Goal: Navigation & Orientation: Find specific page/section

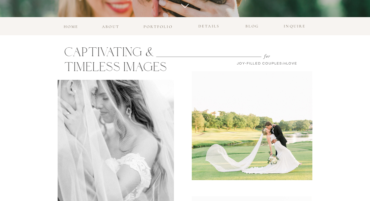
scroll to position [206, 0]
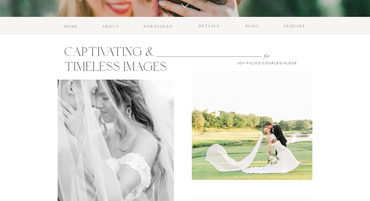
click at [159, 24] on h3 "portfolio" at bounding box center [158, 25] width 32 height 5
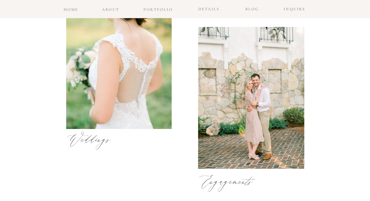
scroll to position [237, 0]
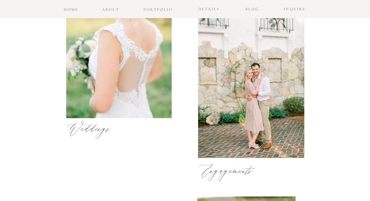
click at [267, 106] on div at bounding box center [251, 87] width 106 height 142
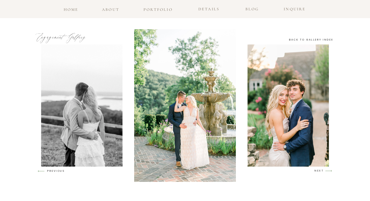
click at [325, 172] on icon "arrow" at bounding box center [329, 171] width 12 height 12
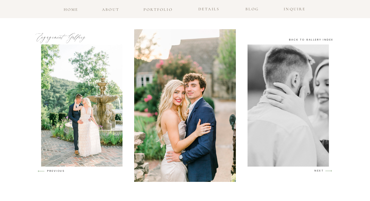
click at [325, 172] on icon "arrow" at bounding box center [329, 171] width 12 height 12
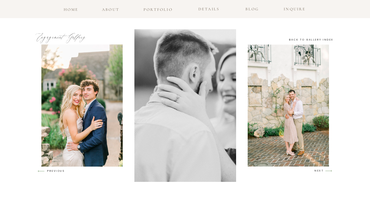
click at [325, 172] on icon "arrow" at bounding box center [329, 171] width 12 height 12
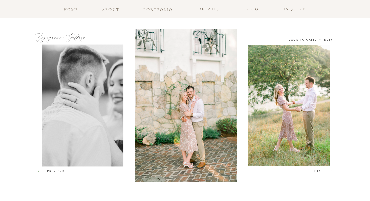
click at [325, 172] on icon "arrow" at bounding box center [329, 171] width 12 height 12
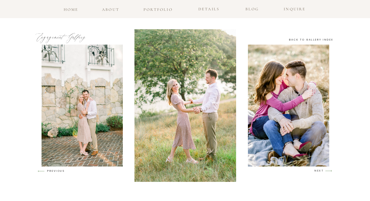
click at [325, 172] on icon "arrow" at bounding box center [329, 171] width 12 height 12
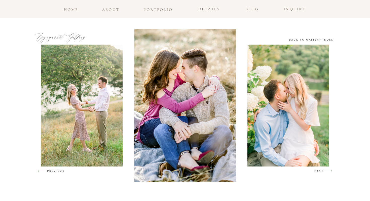
click at [325, 172] on icon "arrow" at bounding box center [329, 171] width 12 height 12
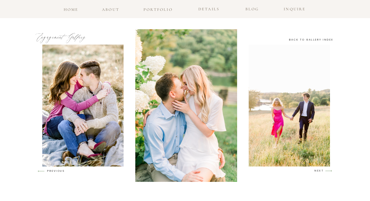
click at [325, 172] on icon "arrow" at bounding box center [329, 171] width 12 height 12
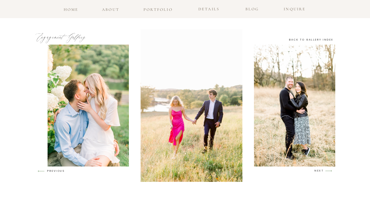
click at [325, 172] on icon "arrow" at bounding box center [329, 171] width 12 height 12
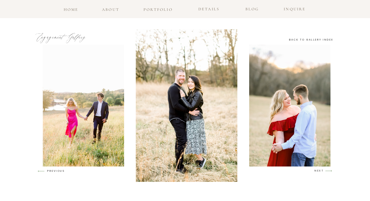
click at [325, 172] on icon "arrow" at bounding box center [329, 171] width 12 height 12
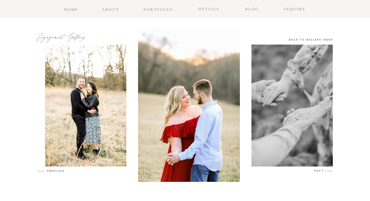
click at [325, 172] on icon "arrow" at bounding box center [329, 171] width 12 height 12
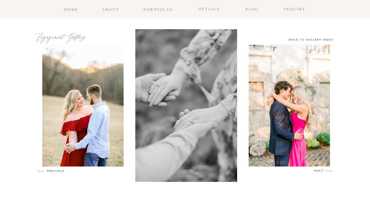
click at [325, 172] on icon "arrow" at bounding box center [329, 171] width 12 height 12
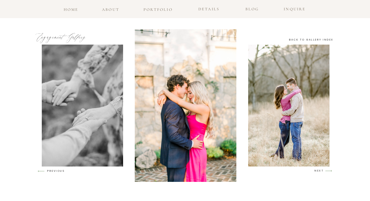
click at [325, 172] on icon "arrow" at bounding box center [329, 171] width 12 height 12
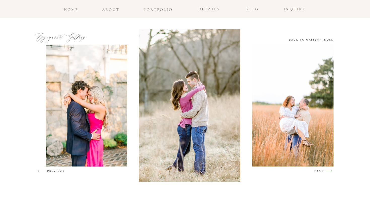
click at [325, 172] on icon "arrow" at bounding box center [329, 171] width 12 height 12
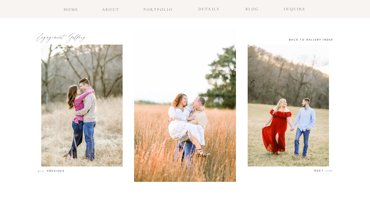
click at [325, 172] on icon "arrow" at bounding box center [329, 171] width 12 height 12
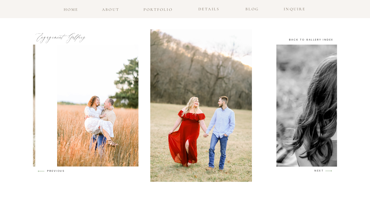
click at [325, 172] on icon "arrow" at bounding box center [329, 171] width 12 height 12
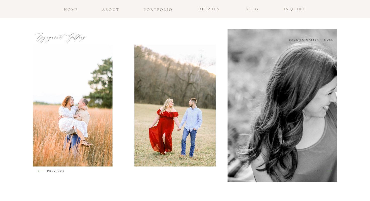
click at [325, 172] on icon "arrow" at bounding box center [329, 171] width 12 height 12
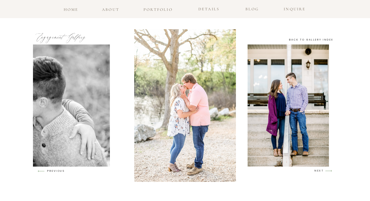
click at [325, 172] on icon "arrow" at bounding box center [329, 171] width 12 height 12
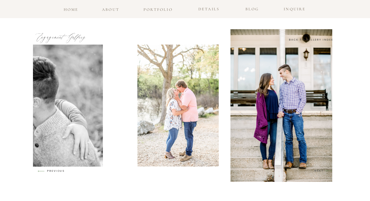
click at [325, 172] on icon "arrow" at bounding box center [329, 171] width 12 height 12
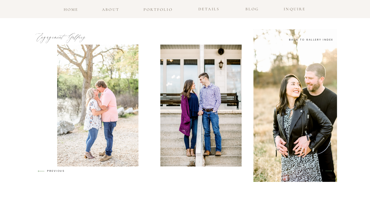
click at [325, 172] on icon "arrow" at bounding box center [329, 171] width 12 height 12
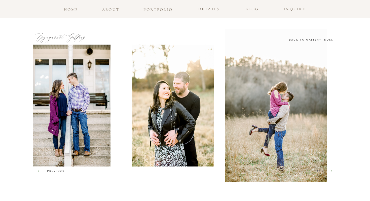
click at [325, 172] on icon "arrow" at bounding box center [329, 171] width 12 height 12
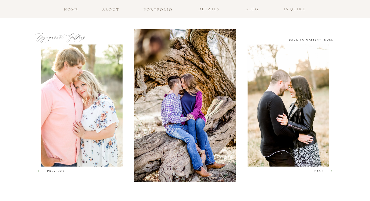
click at [316, 41] on h3 "back to gallery index" at bounding box center [311, 40] width 45 height 5
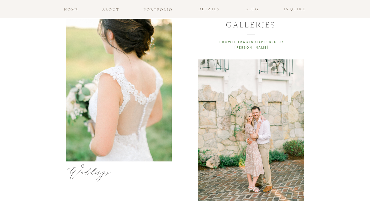
scroll to position [191, 0]
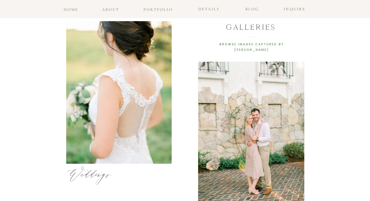
click at [143, 67] on div at bounding box center [119, 92] width 106 height 143
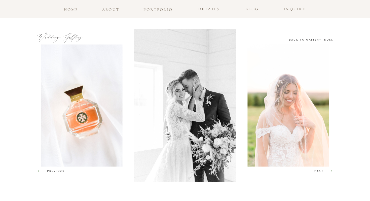
click at [327, 170] on icon "arrow" at bounding box center [329, 171] width 12 height 12
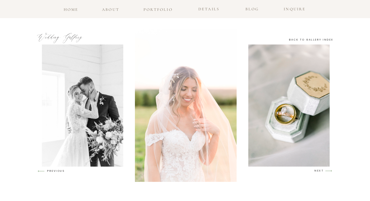
click at [327, 170] on icon "arrow" at bounding box center [329, 171] width 12 height 12
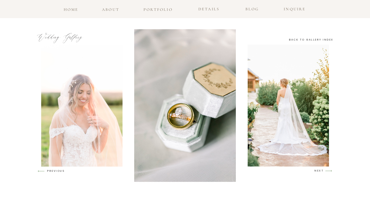
click at [327, 170] on icon "arrow" at bounding box center [329, 171] width 12 height 12
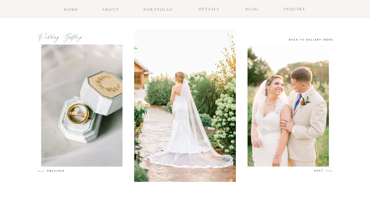
click at [327, 170] on icon "arrow" at bounding box center [329, 171] width 12 height 12
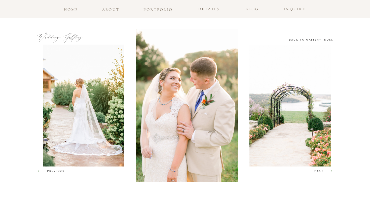
click at [327, 170] on icon "arrow" at bounding box center [329, 171] width 12 height 12
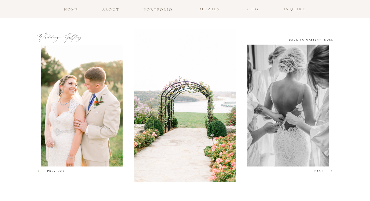
click at [327, 170] on icon "arrow" at bounding box center [329, 171] width 12 height 12
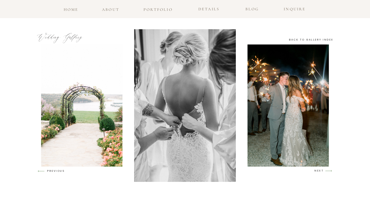
click at [327, 170] on icon "arrow" at bounding box center [329, 171] width 12 height 12
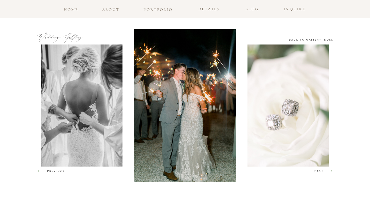
click at [327, 170] on icon "arrow" at bounding box center [329, 171] width 12 height 12
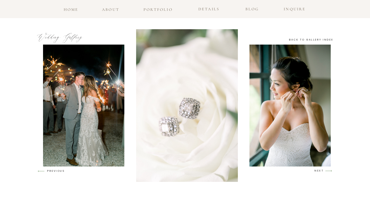
click at [327, 170] on icon "arrow" at bounding box center [329, 171] width 12 height 12
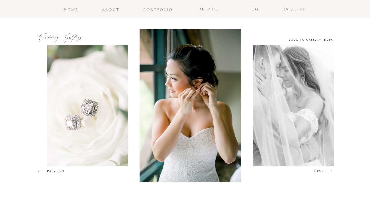
click at [327, 170] on icon "arrow" at bounding box center [329, 171] width 12 height 12
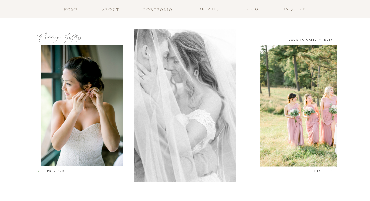
click at [327, 170] on icon "arrow" at bounding box center [329, 171] width 12 height 12
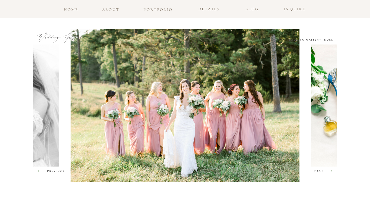
click at [327, 170] on icon "arrow" at bounding box center [329, 171] width 12 height 12
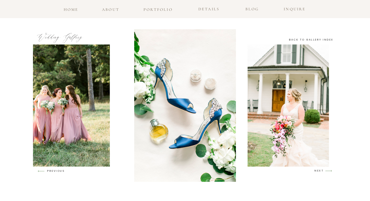
click at [327, 170] on icon "arrow" at bounding box center [329, 171] width 12 height 12
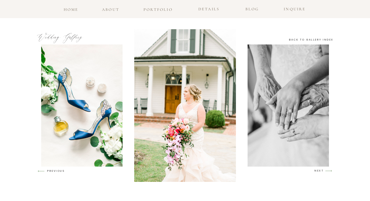
click at [327, 170] on icon "arrow" at bounding box center [329, 171] width 12 height 12
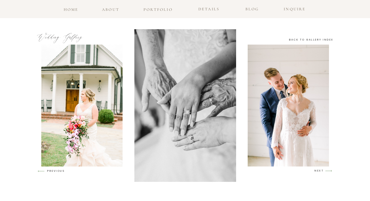
click at [327, 170] on icon "arrow" at bounding box center [329, 171] width 12 height 12
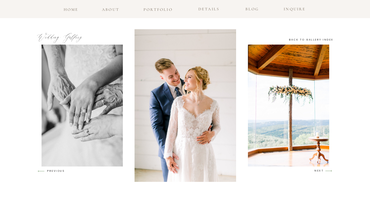
click at [327, 170] on icon "arrow" at bounding box center [329, 171] width 12 height 12
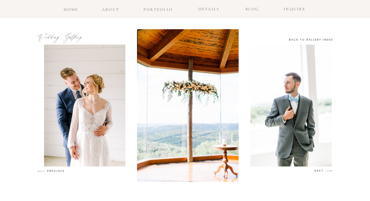
click at [327, 170] on icon "arrow" at bounding box center [329, 171] width 12 height 12
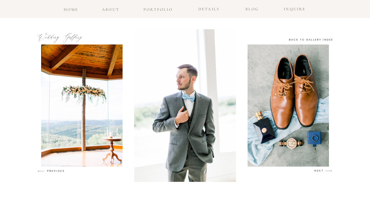
click at [327, 170] on icon "arrow" at bounding box center [329, 171] width 12 height 12
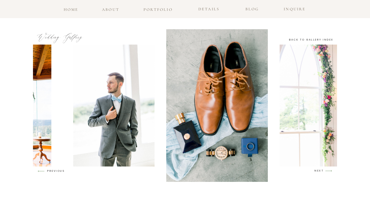
click at [327, 170] on icon "arrow" at bounding box center [329, 171] width 12 height 12
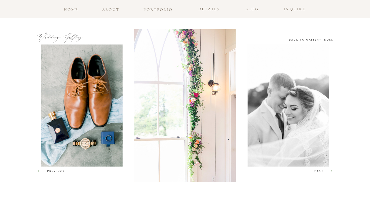
click at [327, 170] on icon "arrow" at bounding box center [329, 171] width 12 height 12
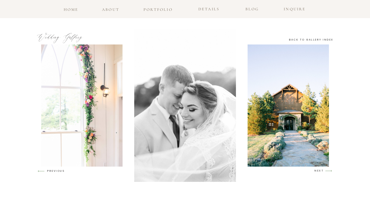
click at [327, 170] on icon "arrow" at bounding box center [329, 171] width 12 height 12
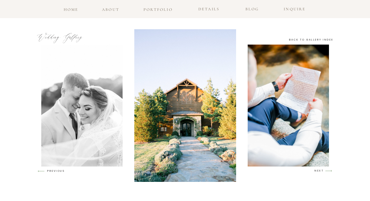
click at [327, 170] on icon "arrow" at bounding box center [329, 171] width 12 height 12
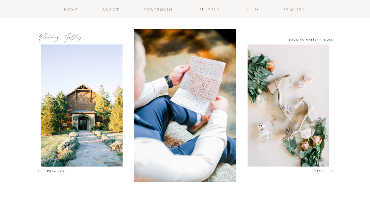
click at [327, 170] on icon "arrow" at bounding box center [329, 171] width 12 height 12
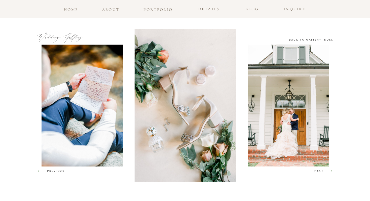
click at [327, 170] on icon "arrow" at bounding box center [329, 171] width 12 height 12
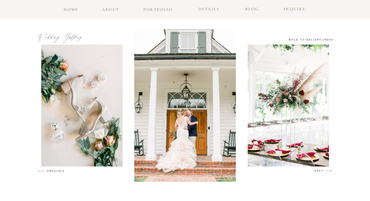
click at [327, 170] on icon "arrow" at bounding box center [329, 171] width 12 height 12
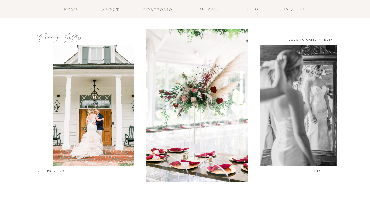
click at [327, 170] on icon "arrow" at bounding box center [329, 171] width 12 height 12
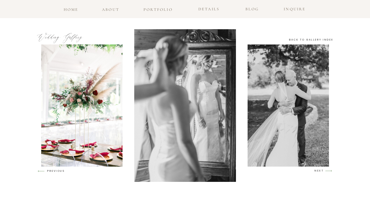
click at [327, 170] on icon "arrow" at bounding box center [329, 171] width 12 height 12
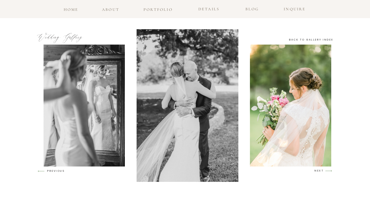
click at [327, 170] on icon "arrow" at bounding box center [329, 171] width 12 height 12
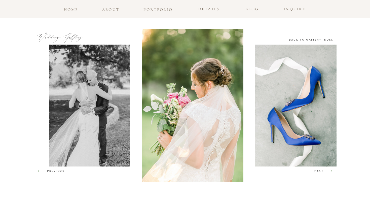
click at [327, 170] on icon "arrow" at bounding box center [329, 171] width 12 height 12
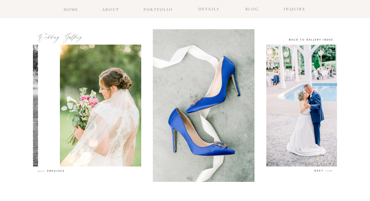
click at [327, 170] on icon "arrow" at bounding box center [329, 171] width 12 height 12
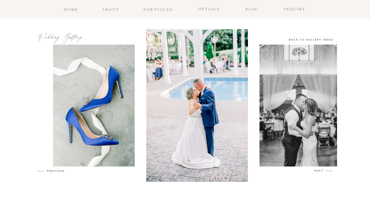
click at [327, 170] on icon "arrow" at bounding box center [329, 171] width 12 height 12
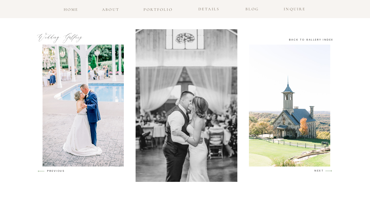
click at [327, 170] on icon "arrow" at bounding box center [329, 171] width 12 height 12
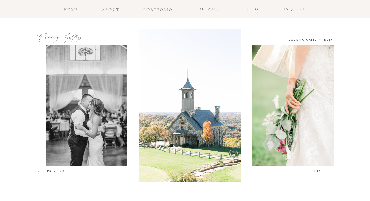
click at [327, 170] on icon "arrow" at bounding box center [329, 171] width 12 height 12
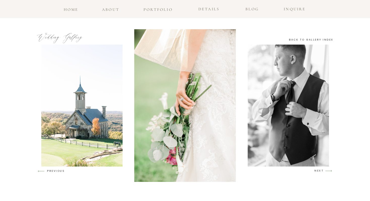
click at [327, 170] on icon "arrow" at bounding box center [329, 171] width 12 height 12
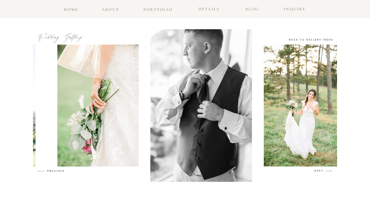
click at [327, 170] on icon "arrow" at bounding box center [329, 171] width 12 height 12
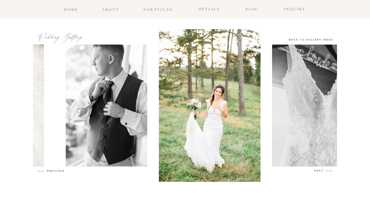
click at [327, 170] on icon "arrow" at bounding box center [329, 171] width 12 height 12
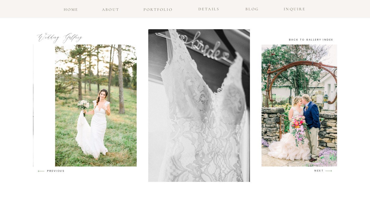
click at [327, 170] on icon "arrow" at bounding box center [329, 171] width 12 height 12
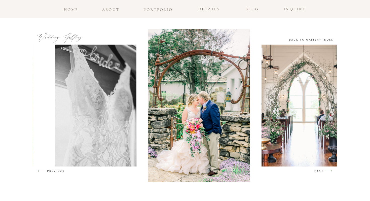
click at [327, 170] on icon "arrow" at bounding box center [329, 171] width 12 height 12
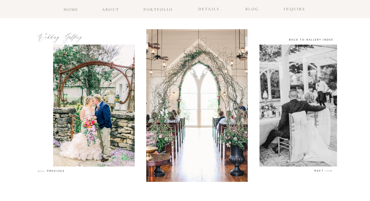
click at [327, 170] on icon "arrow" at bounding box center [329, 171] width 12 height 12
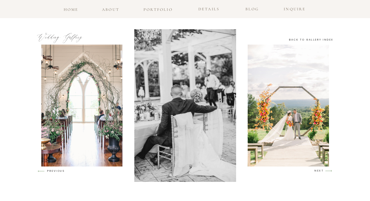
click at [327, 170] on icon "arrow" at bounding box center [329, 171] width 12 height 12
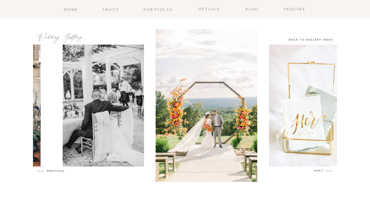
click at [327, 170] on icon "arrow" at bounding box center [329, 171] width 12 height 12
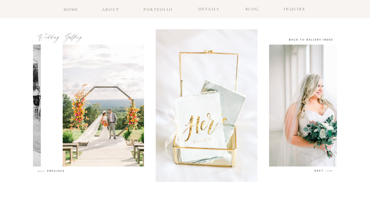
click at [327, 170] on icon "arrow" at bounding box center [329, 171] width 12 height 12
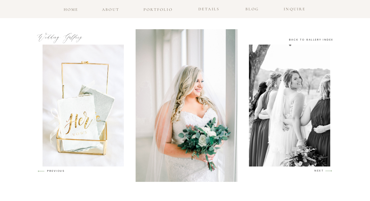
click at [327, 170] on icon "arrow" at bounding box center [329, 171] width 12 height 12
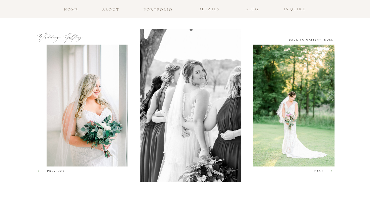
click at [327, 170] on icon "arrow" at bounding box center [329, 171] width 12 height 12
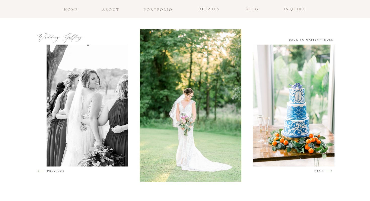
click at [327, 170] on icon "arrow" at bounding box center [329, 171] width 12 height 12
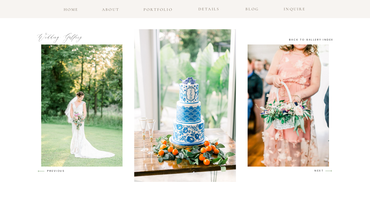
click at [327, 170] on icon "arrow" at bounding box center [329, 171] width 12 height 12
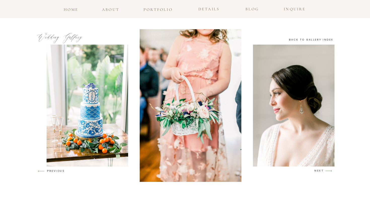
click at [327, 170] on icon "arrow" at bounding box center [329, 171] width 12 height 12
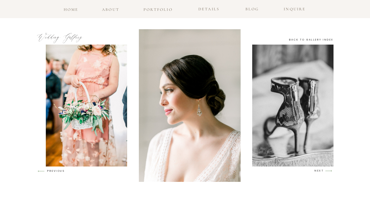
click at [327, 170] on icon "arrow" at bounding box center [329, 171] width 12 height 12
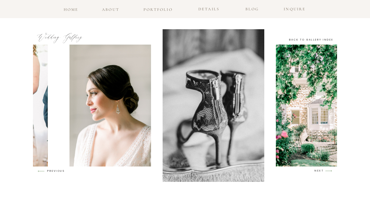
click at [327, 170] on icon "arrow" at bounding box center [329, 171] width 12 height 12
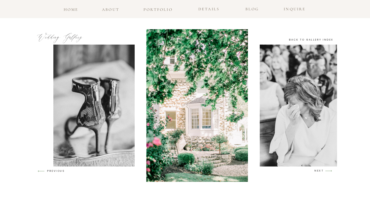
click at [327, 170] on icon "arrow" at bounding box center [329, 171] width 12 height 12
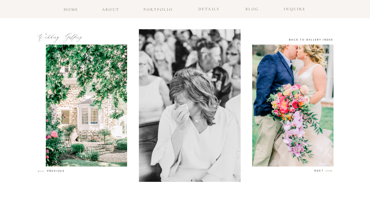
click at [327, 170] on icon "arrow" at bounding box center [329, 171] width 12 height 12
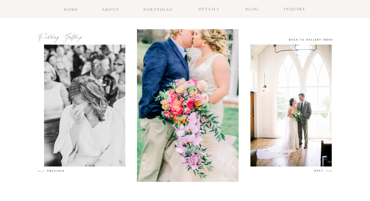
click at [327, 170] on icon "arrow" at bounding box center [329, 171] width 12 height 12
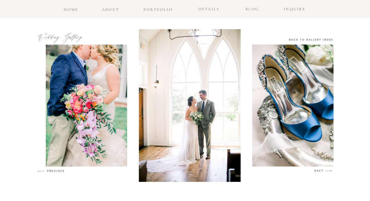
click at [327, 170] on icon "arrow" at bounding box center [329, 171] width 12 height 12
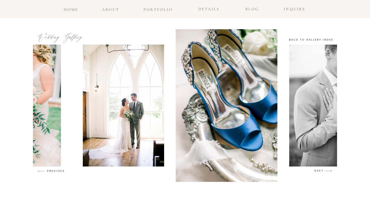
click at [327, 170] on icon "arrow" at bounding box center [329, 171] width 12 height 12
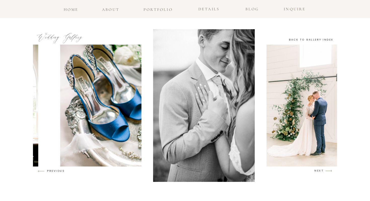
click at [327, 170] on icon "arrow" at bounding box center [329, 171] width 12 height 12
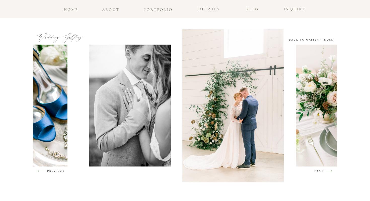
click at [327, 170] on icon "arrow" at bounding box center [329, 171] width 12 height 12
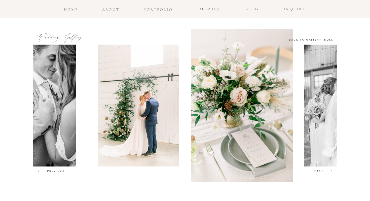
click at [327, 170] on icon "arrow" at bounding box center [329, 171] width 12 height 12
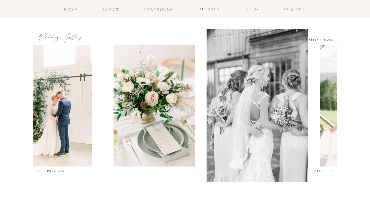
click at [327, 170] on icon "arrow" at bounding box center [329, 171] width 12 height 12
